Goal: Obtain resource: Obtain resource

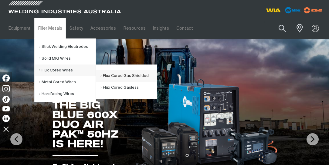
click at [138, 75] on link "Flux Cored Gas Shielded" at bounding box center [128, 76] width 56 height 12
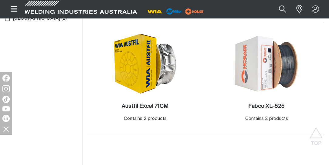
scroll to position [173, 0]
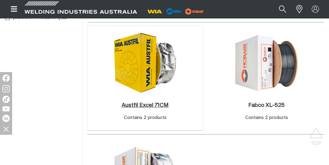
click at [141, 106] on h2 "Austfil Excel 71CM ." at bounding box center [145, 105] width 47 height 5
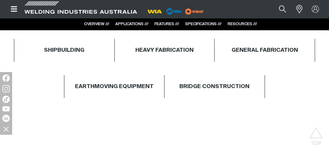
scroll to position [398, 0]
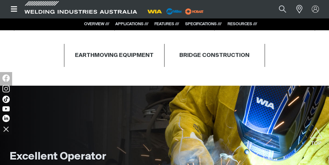
click at [159, 23] on link "FEATURES ///" at bounding box center [166, 24] width 25 height 4
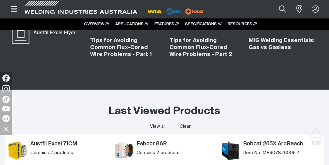
scroll to position [1320, 0]
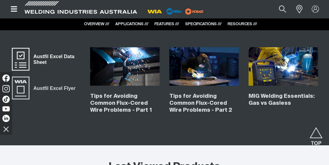
click at [57, 54] on span "Austfil Excel Data Sheet" at bounding box center [54, 60] width 51 height 14
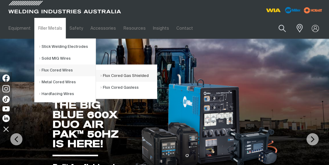
click at [114, 76] on link "Flux Cored Gas Shielded" at bounding box center [128, 76] width 56 height 12
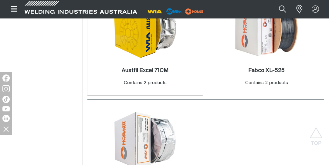
scroll to position [190, 0]
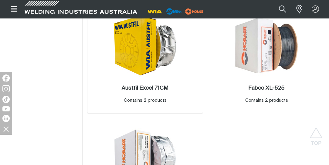
click at [149, 70] on img at bounding box center [144, 46] width 65 height 62
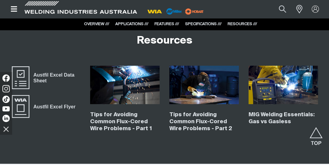
scroll to position [1299, 0]
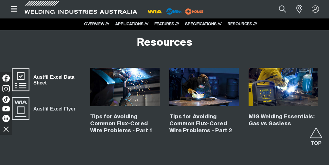
click at [55, 73] on span "Austfil Excel Data Sheet" at bounding box center [54, 80] width 51 height 14
